Goal: Find specific page/section: Find specific page/section

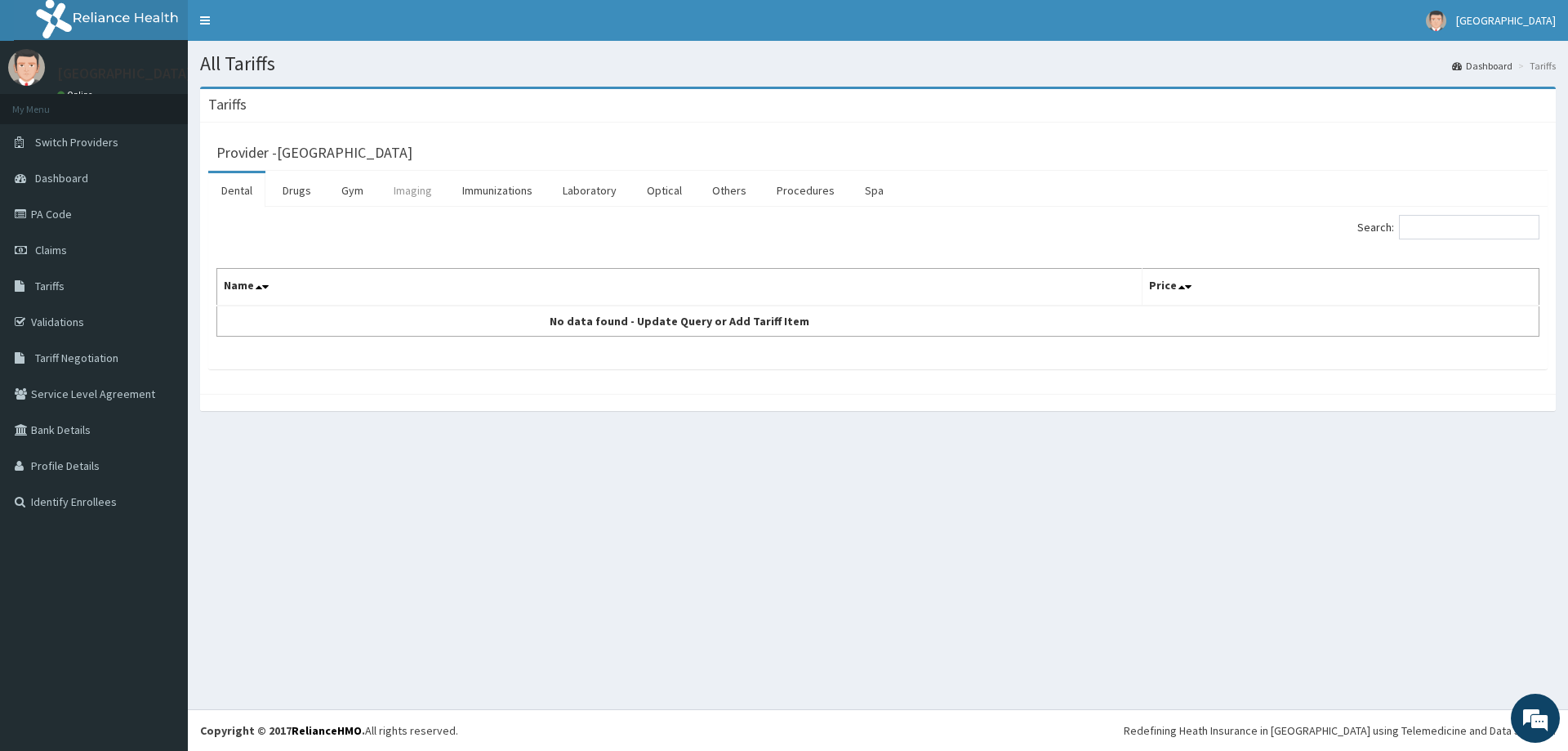
click at [417, 189] on link "Imaging" at bounding box center [412, 190] width 64 height 34
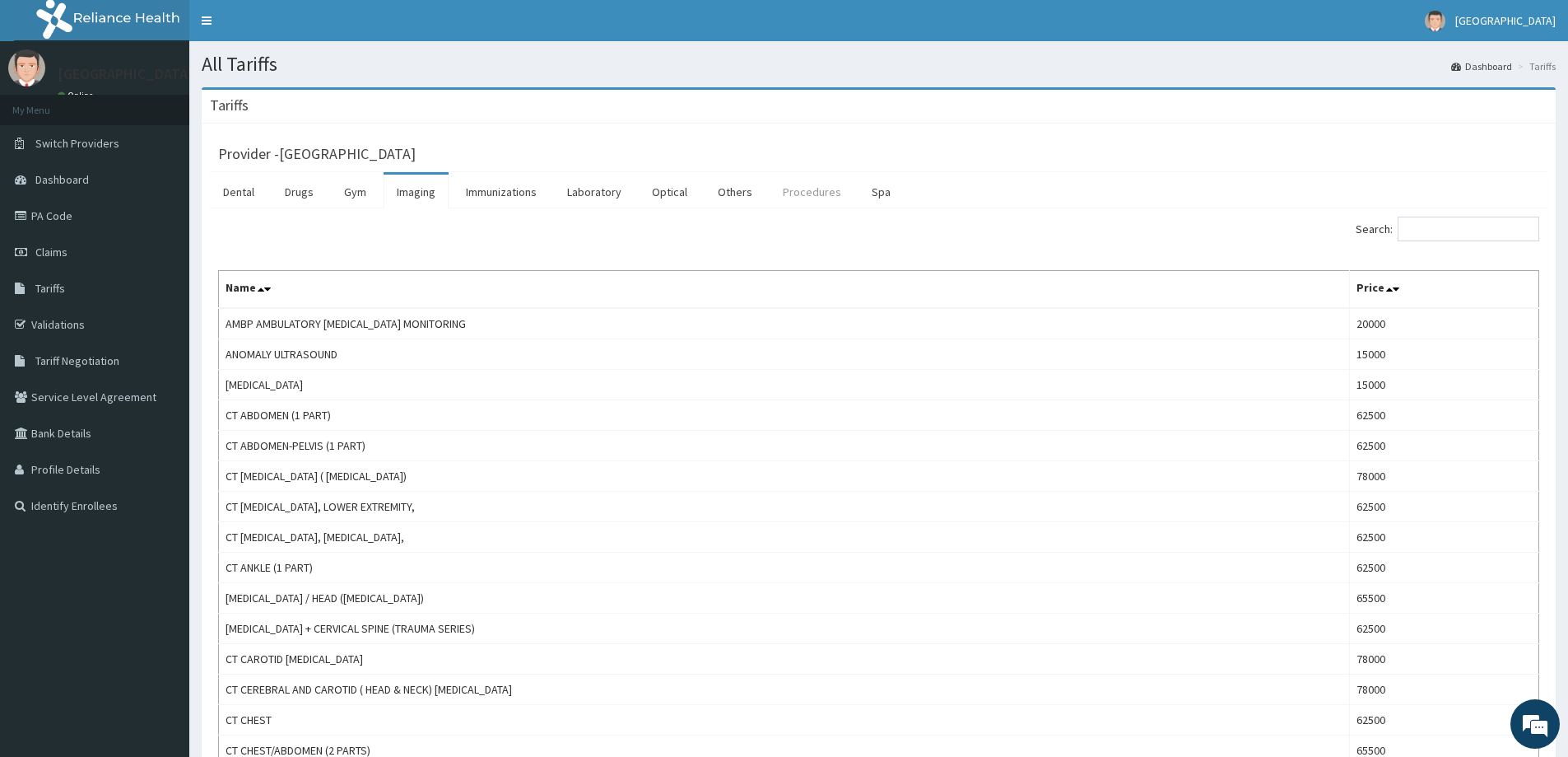
click at [816, 197] on link "Procedures" at bounding box center [812, 191] width 84 height 34
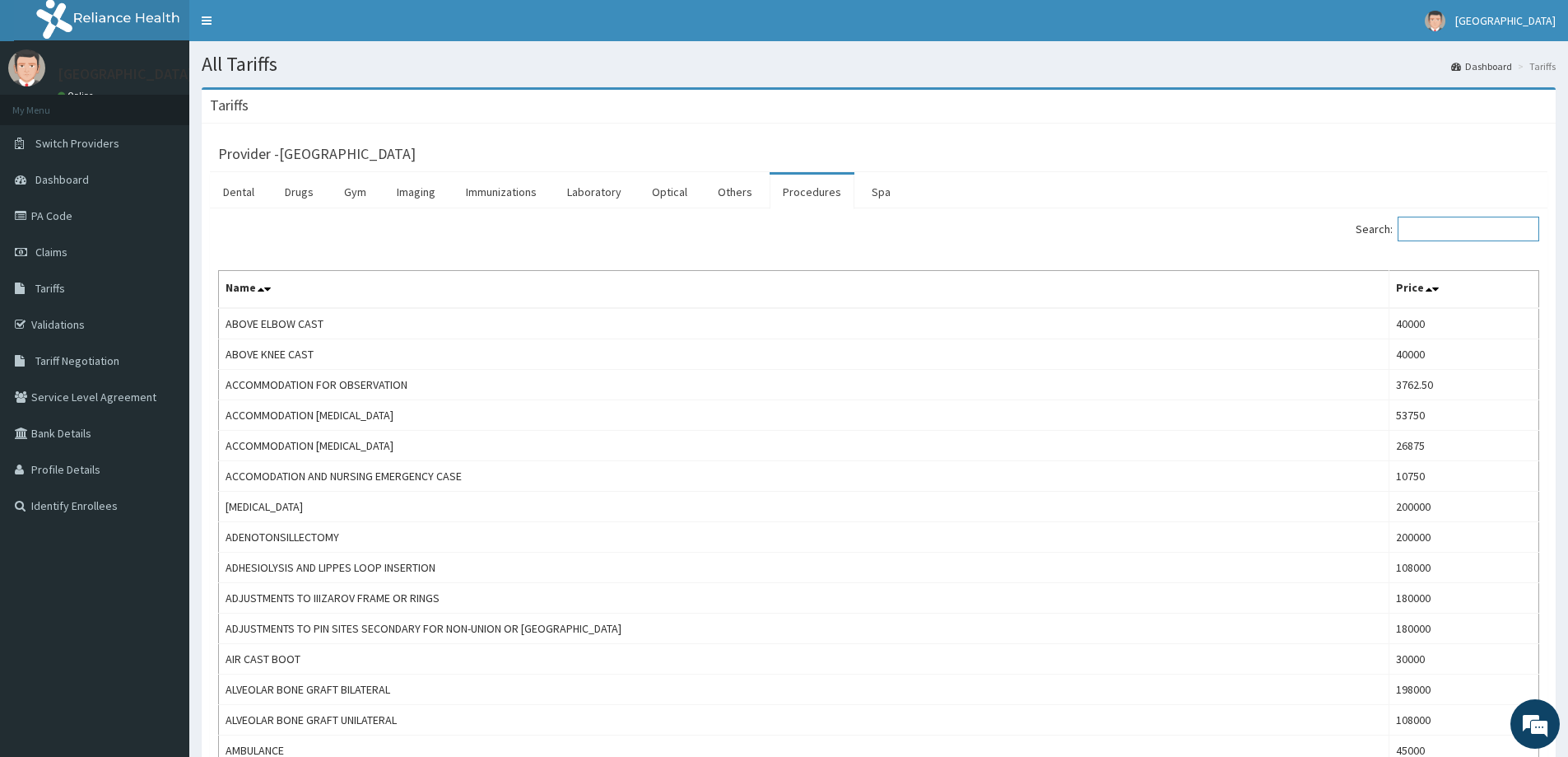
click at [1415, 228] on input "Search:" at bounding box center [1469, 228] width 141 height 25
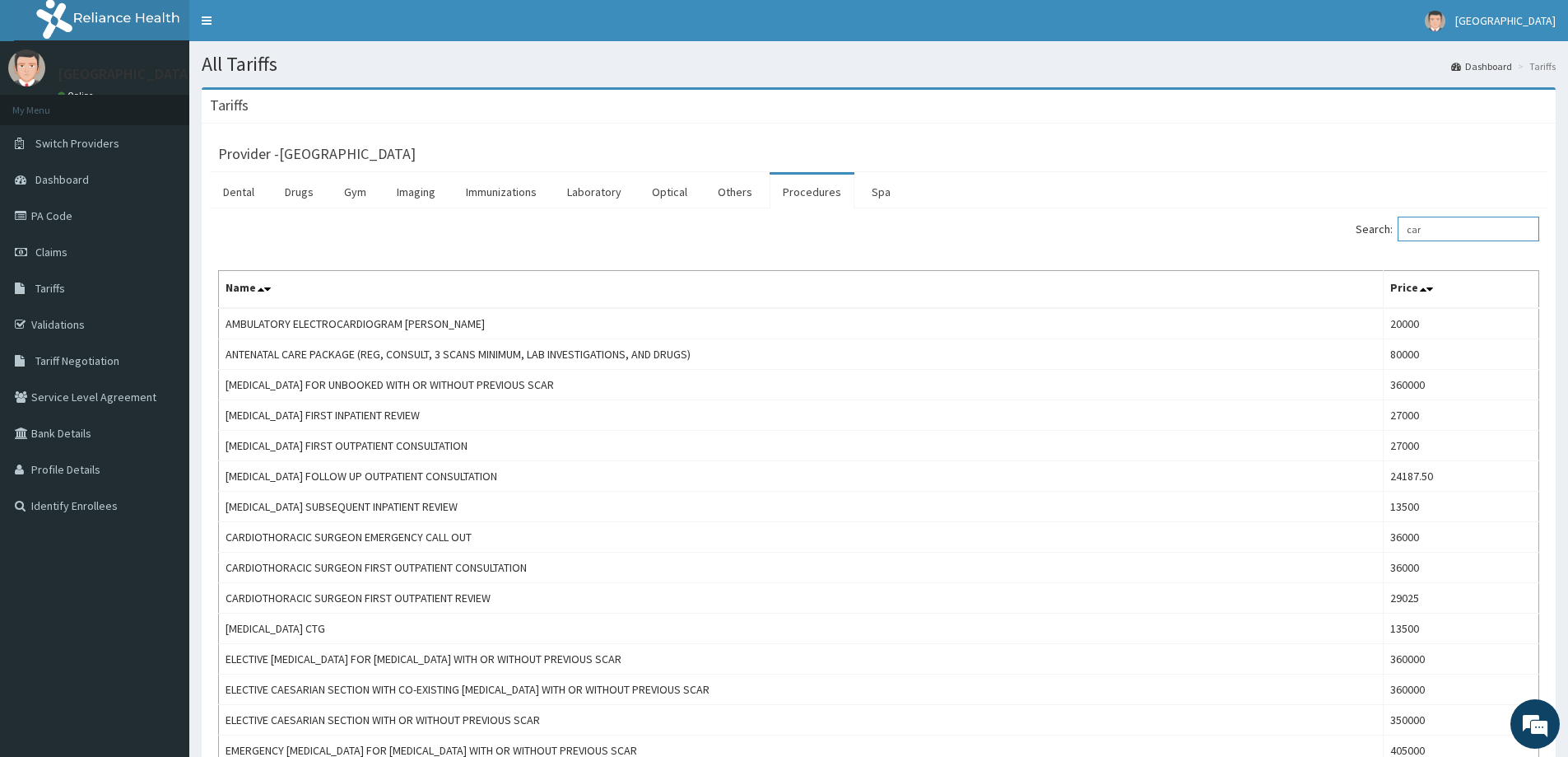
type input "card"
